Goal: Task Accomplishment & Management: Use online tool/utility

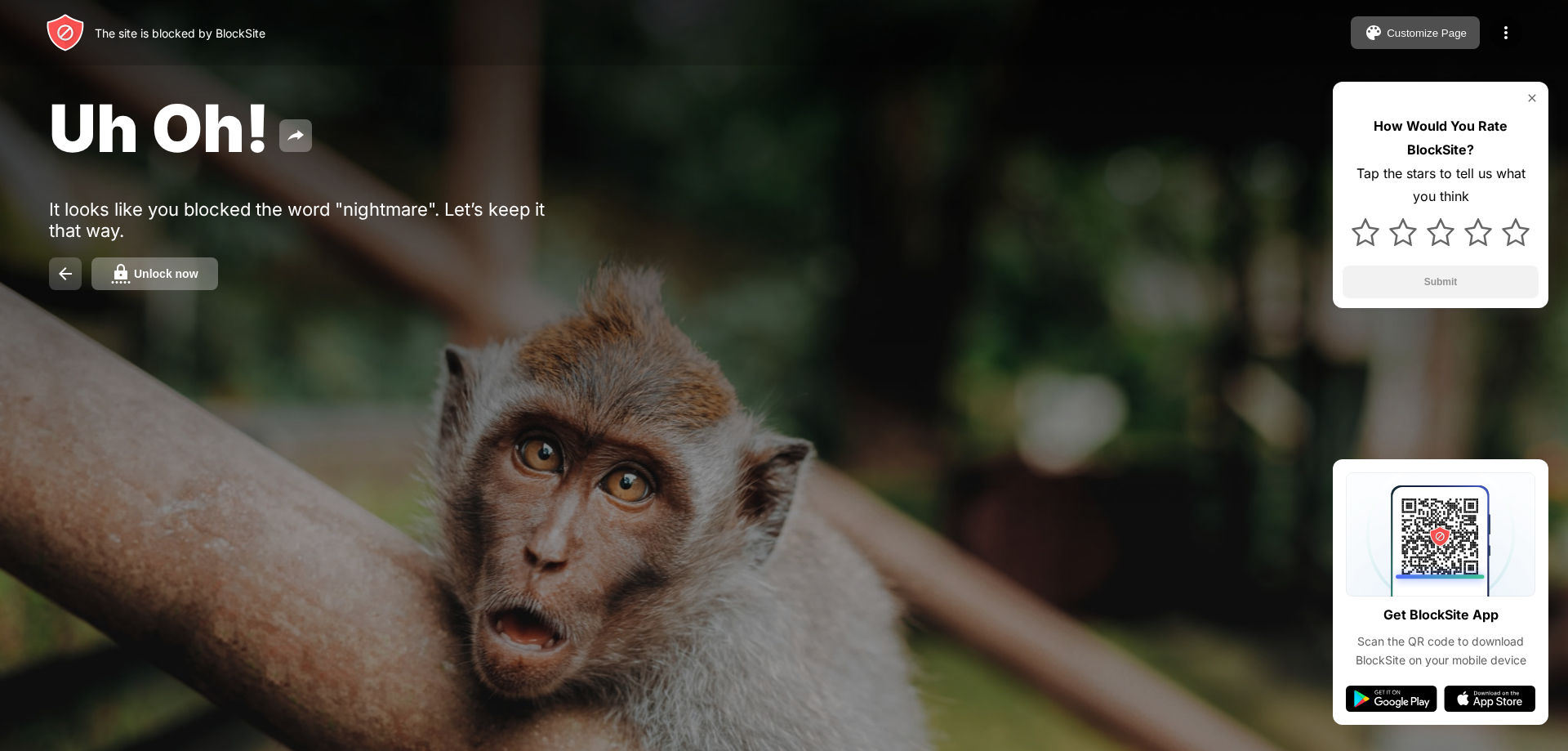
click at [55, 284] on button at bounding box center [65, 274] width 32 height 32
click at [57, 277] on img at bounding box center [65, 274] width 20 height 20
click at [56, 264] on img at bounding box center [65, 274] width 20 height 20
click at [51, 277] on button at bounding box center [65, 274] width 32 height 32
